Goal: Navigation & Orientation: Find specific page/section

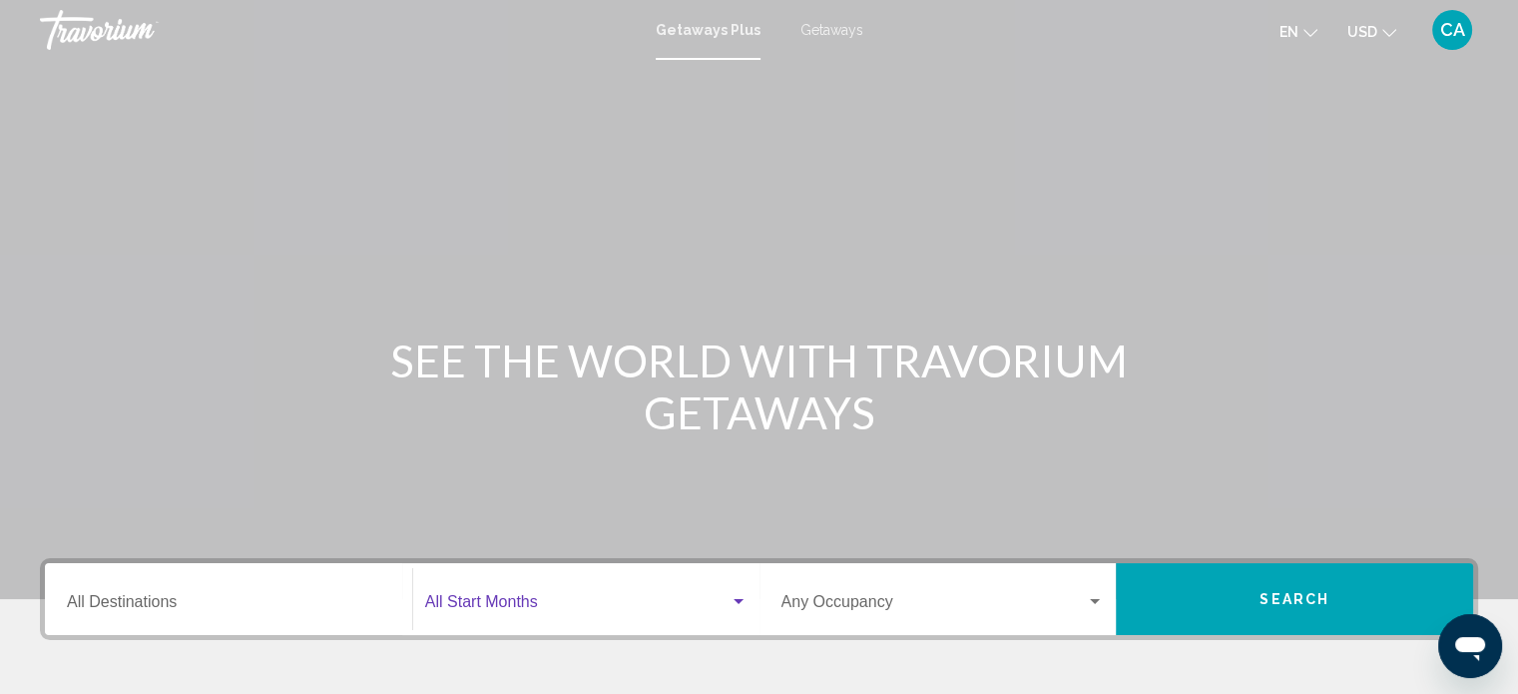
click at [543, 599] on span "Search widget" at bounding box center [577, 606] width 304 height 18
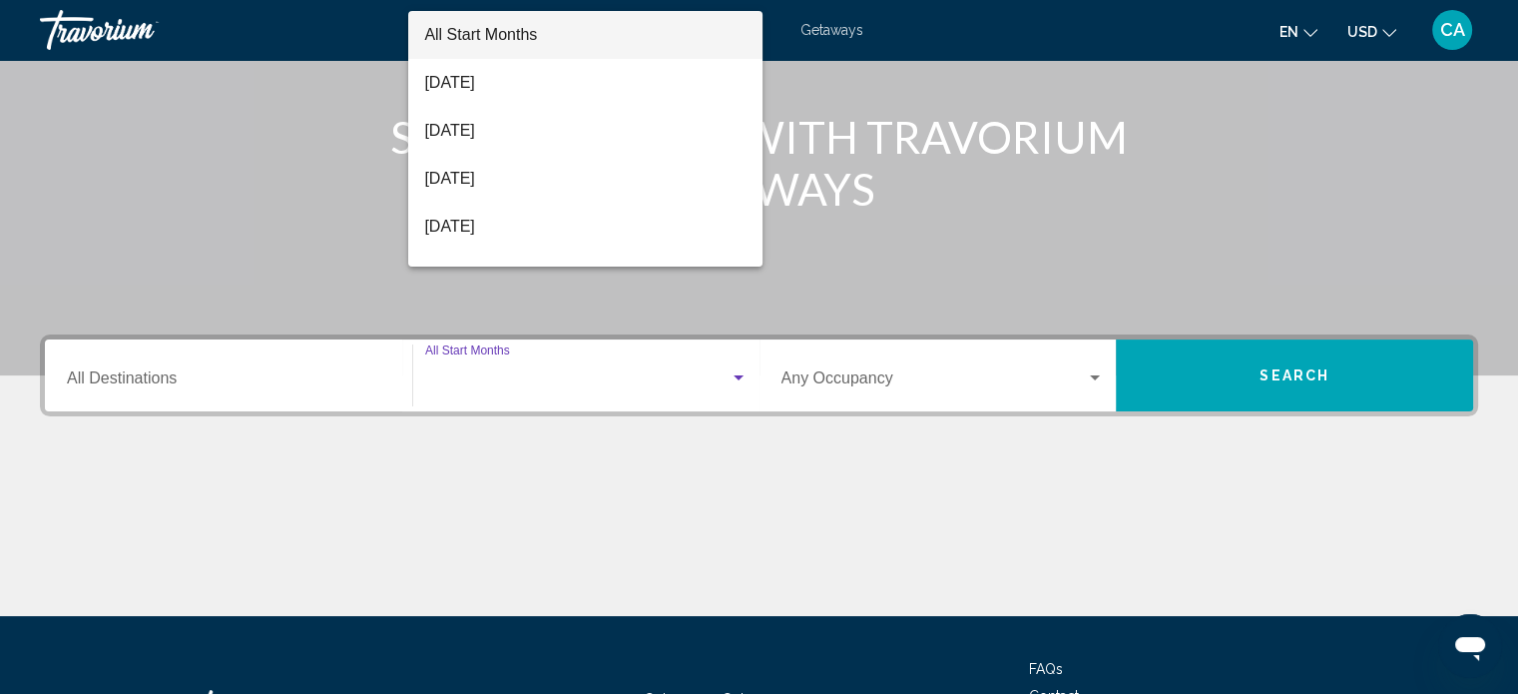
scroll to position [389, 0]
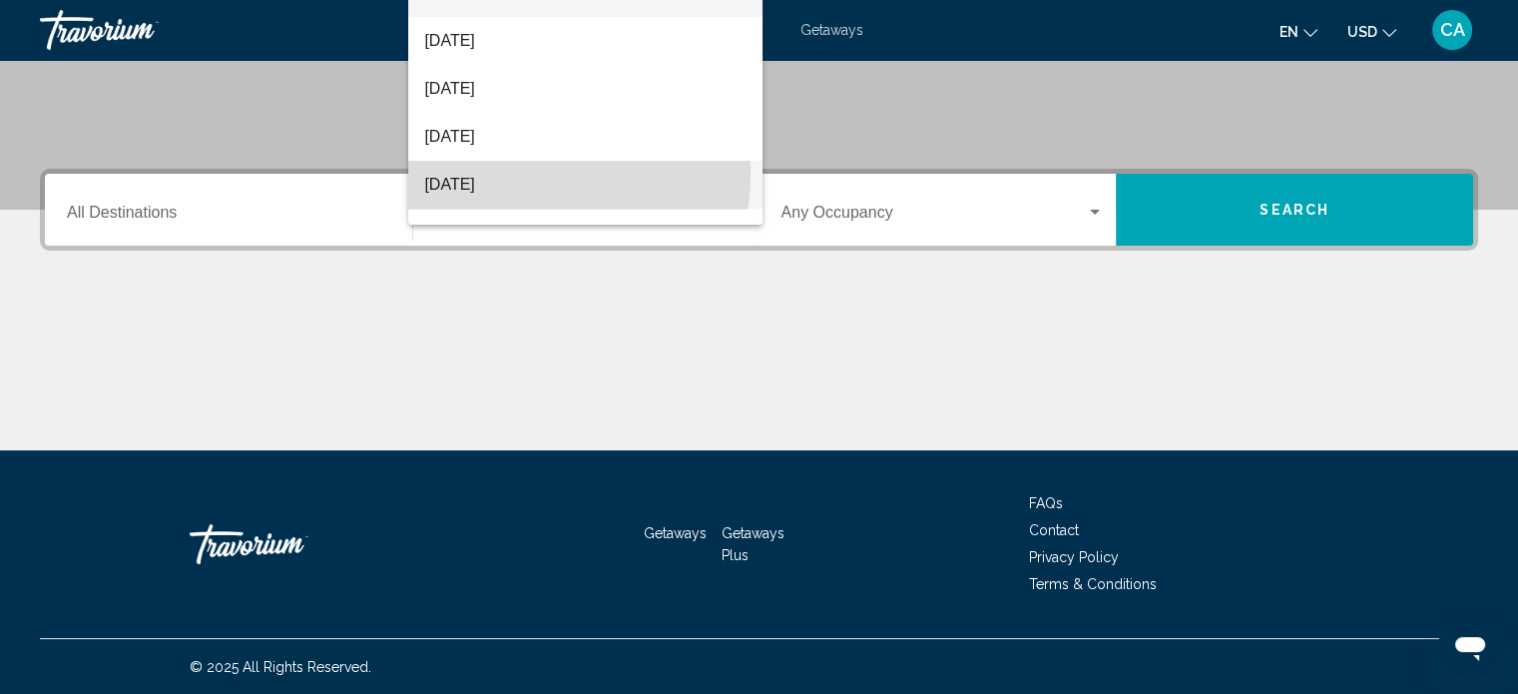
click at [519, 174] on span "[DATE]" at bounding box center [585, 185] width 322 height 48
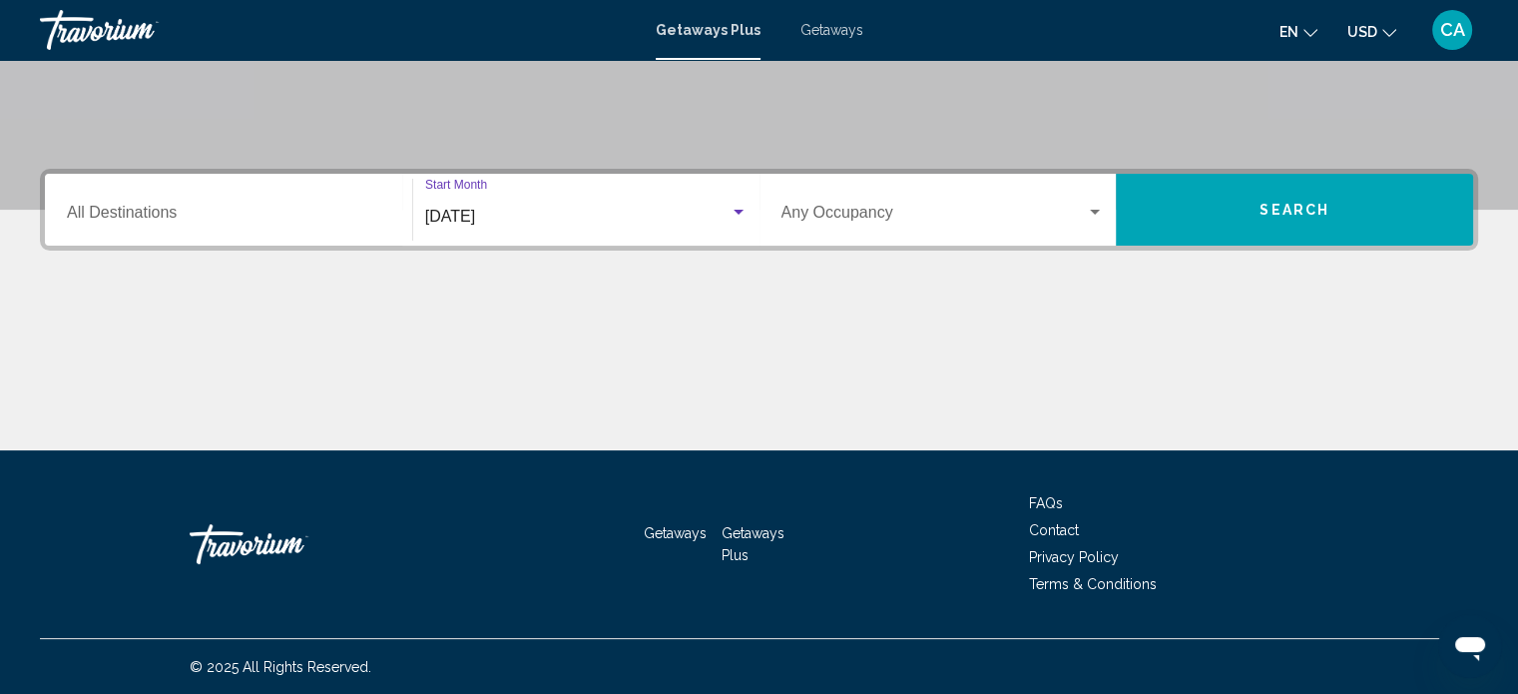
click at [475, 218] on span "[DATE]" at bounding box center [450, 216] width 50 height 17
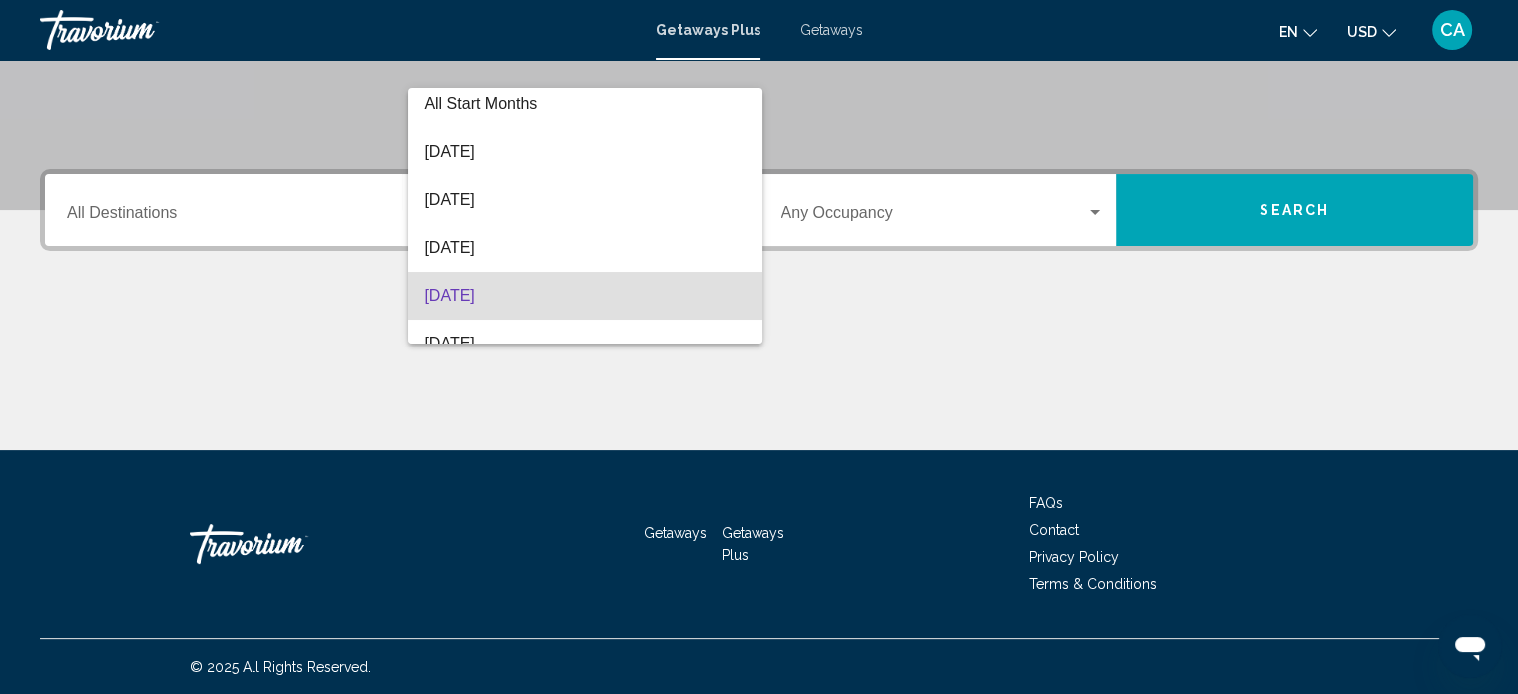
scroll to position [0, 0]
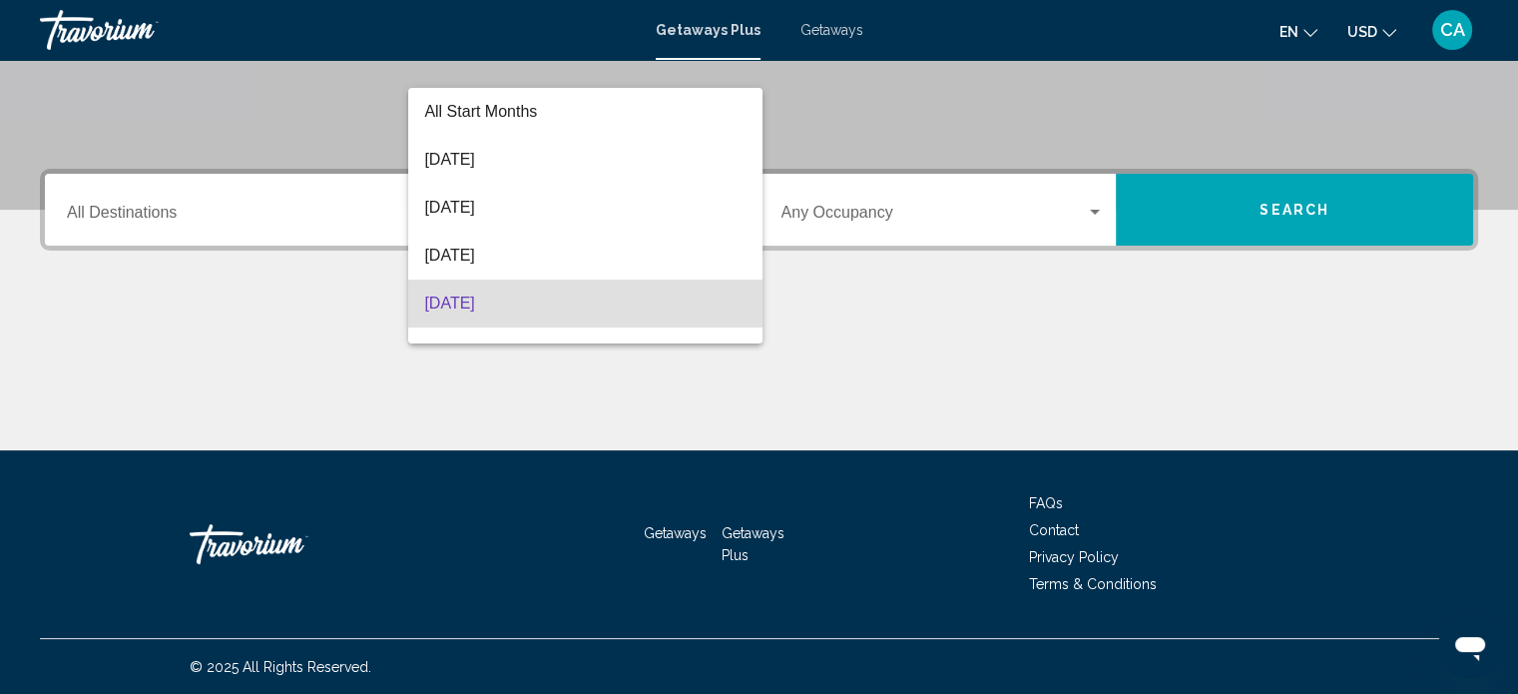
click at [276, 197] on div at bounding box center [759, 347] width 1518 height 694
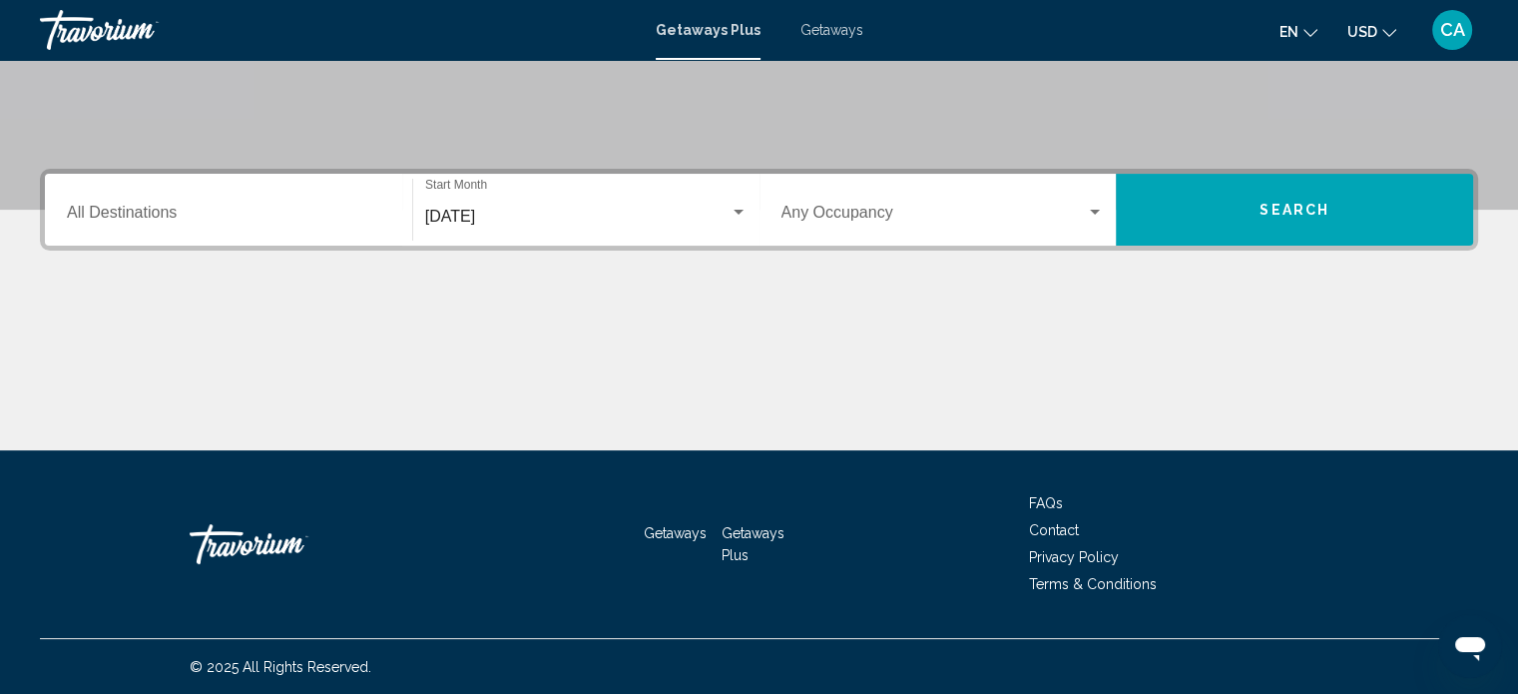
click at [153, 218] on input "Destination All Destinations" at bounding box center [228, 217] width 323 height 18
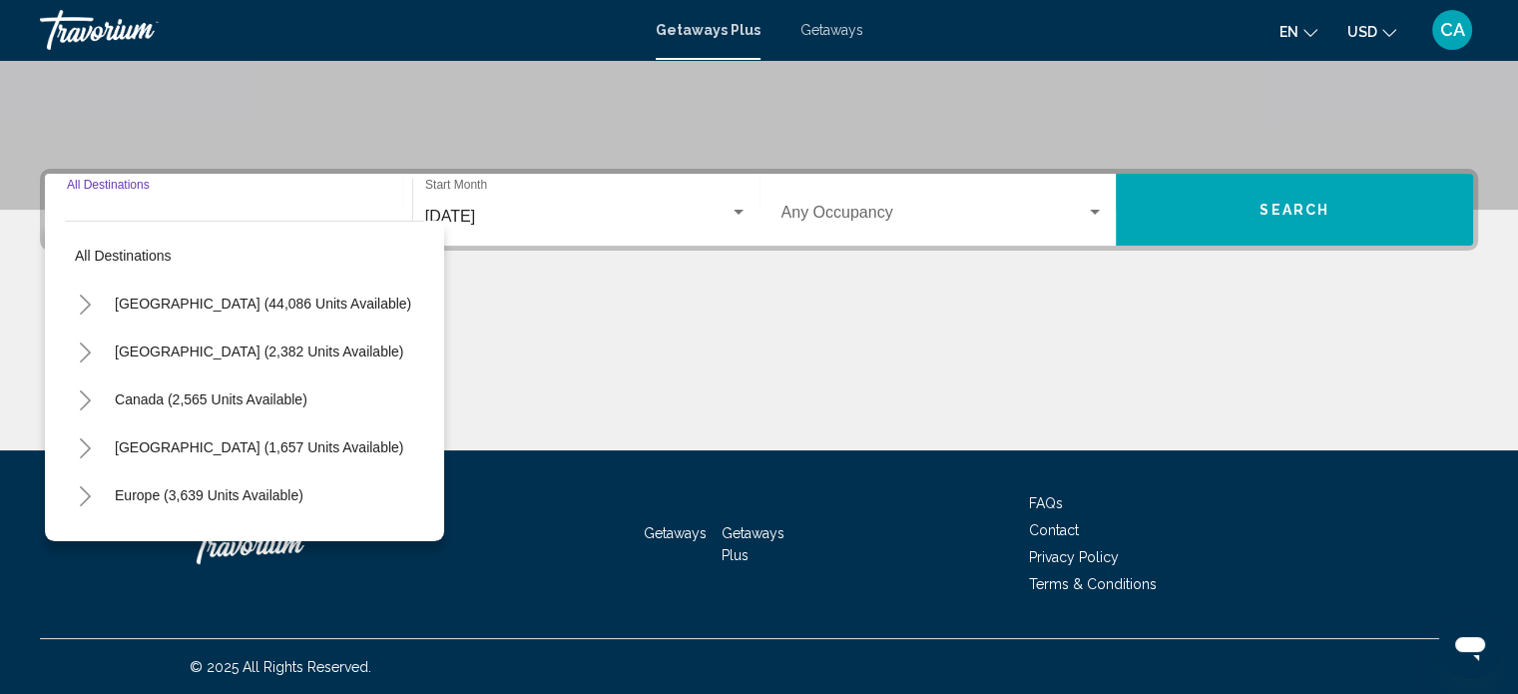
click at [603, 374] on div "Main content" at bounding box center [759, 375] width 1438 height 150
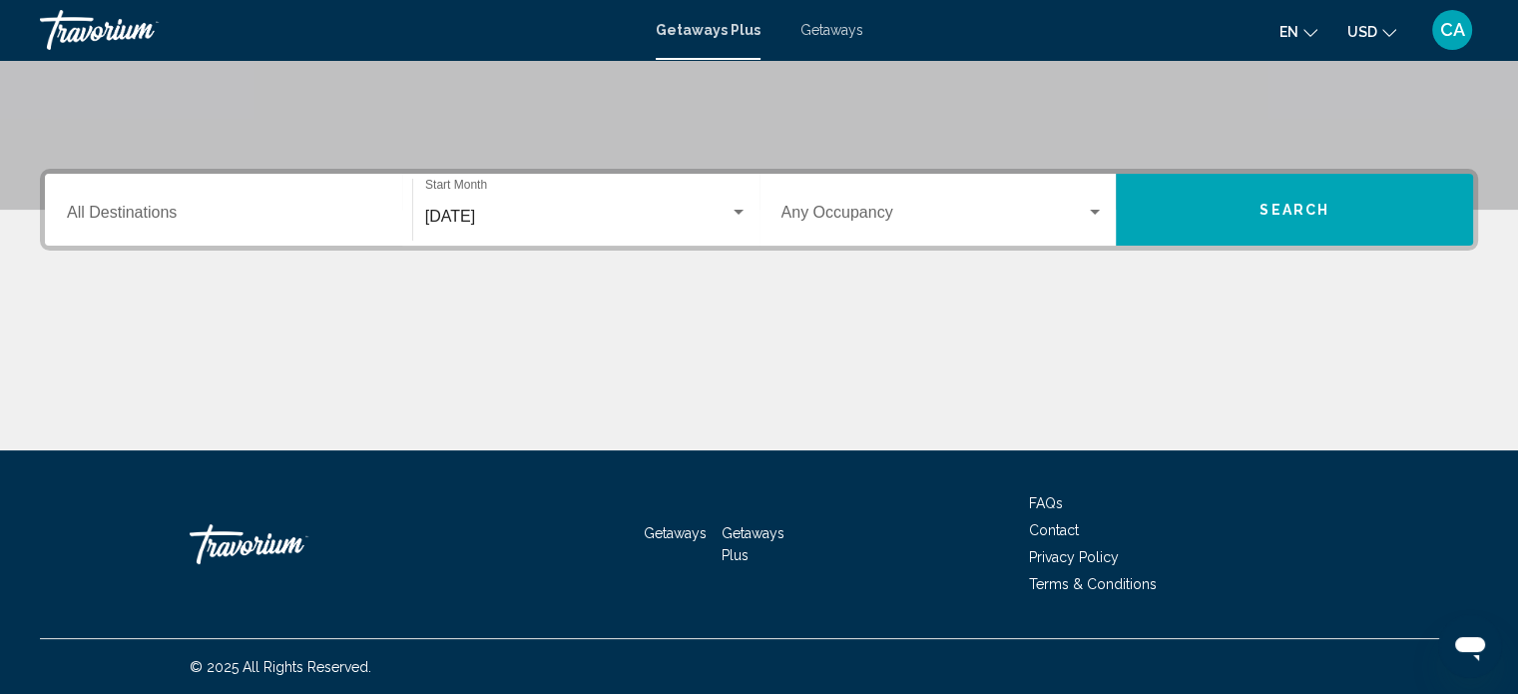
click at [839, 29] on span "Getaways" at bounding box center [831, 30] width 63 height 16
